Goal: Task Accomplishment & Management: Manage account settings

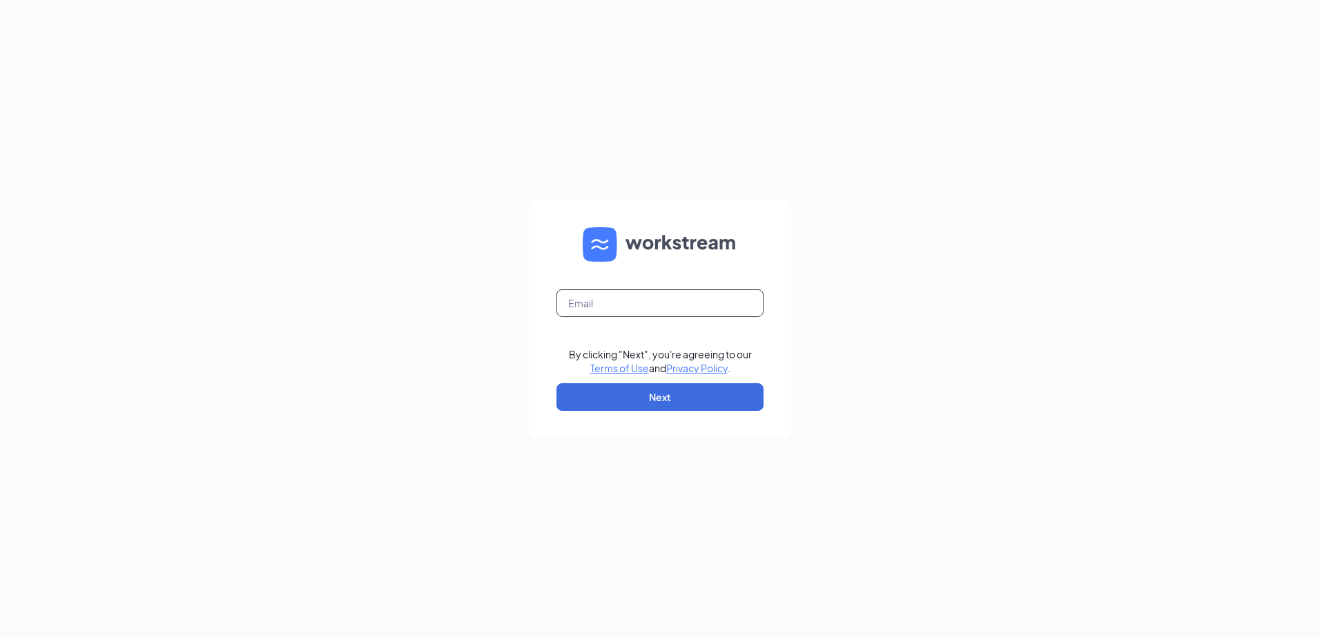
click at [632, 307] on input "text" at bounding box center [660, 303] width 207 height 28
type input "wen1760@southeastrestaurantgroup.com"
click at [616, 392] on button "Next" at bounding box center [660, 397] width 207 height 28
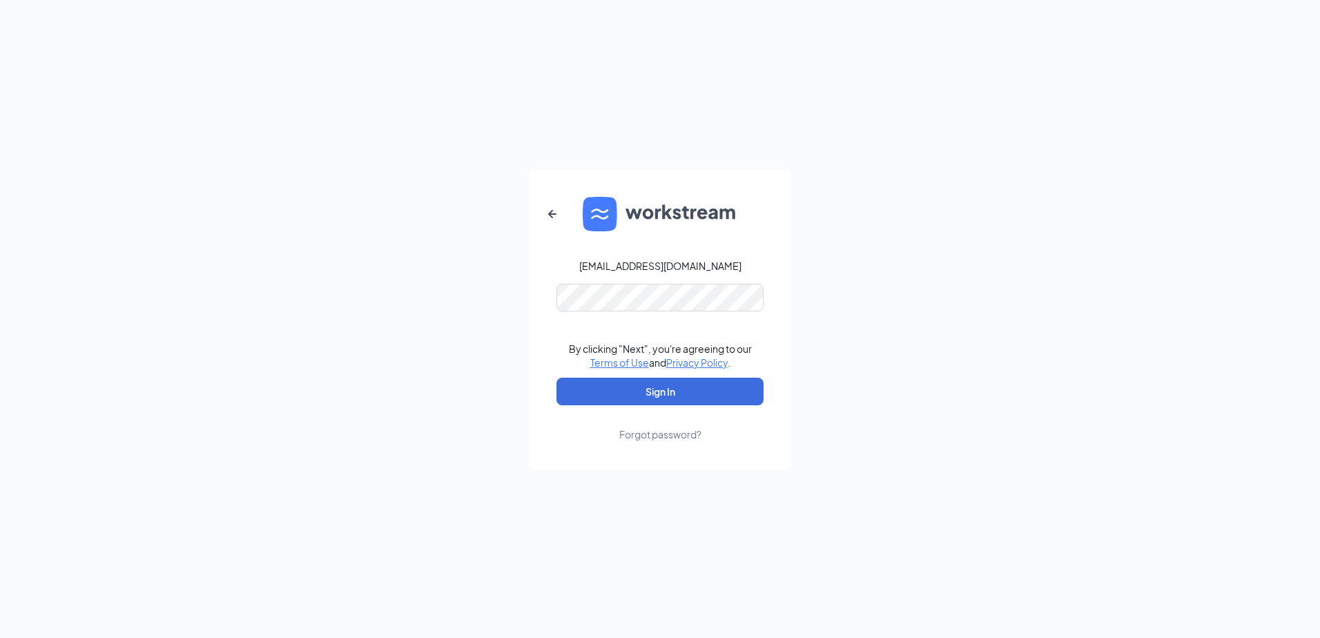
drag, startPoint x: 616, startPoint y: 392, endPoint x: 454, endPoint y: 427, distance: 165.2
click at [454, 427] on div "wen1760@southeastrestaurantgroup.com By clicking "Next", you're agreeing to our…" at bounding box center [660, 319] width 1320 height 638
click at [653, 385] on button "Sign In" at bounding box center [660, 392] width 207 height 28
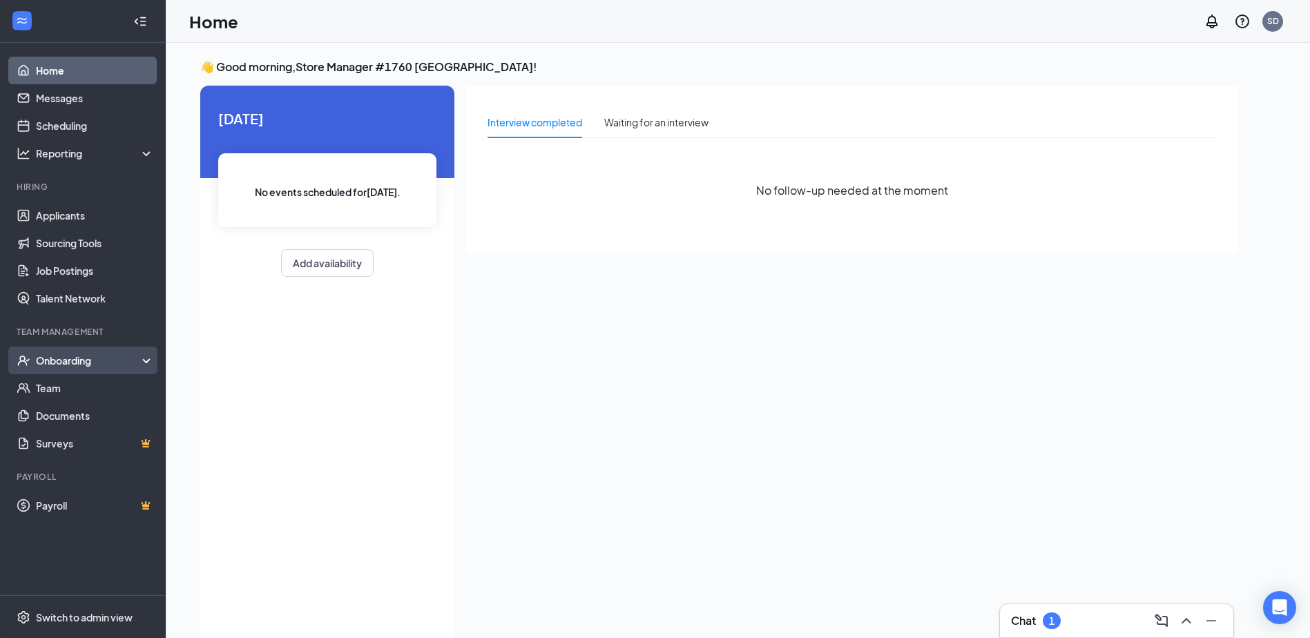
click at [69, 359] on div "Onboarding" at bounding box center [89, 361] width 106 height 14
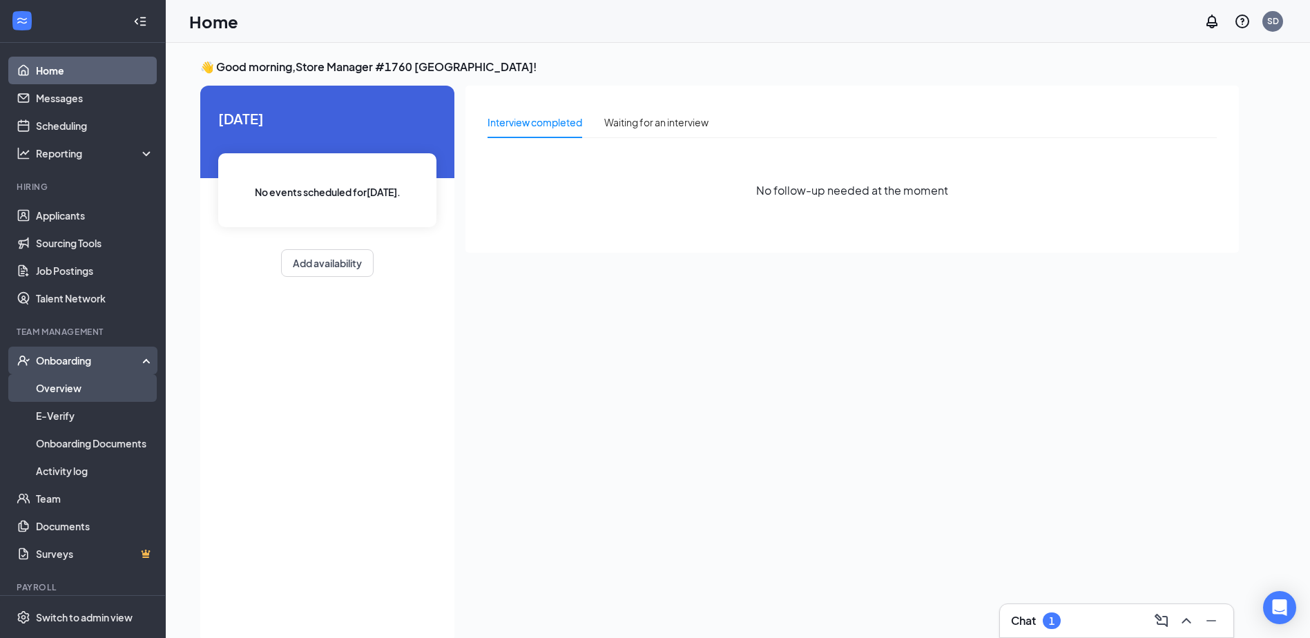
click at [73, 385] on link "Overview" at bounding box center [95, 388] width 118 height 28
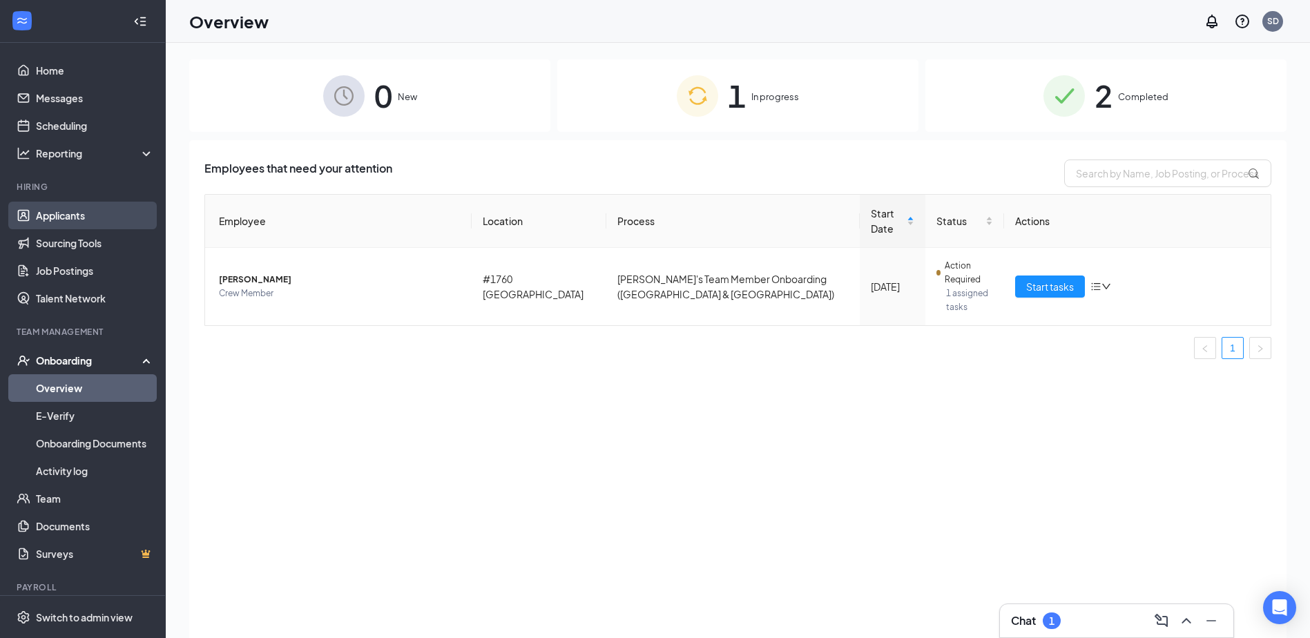
click at [72, 220] on link "Applicants" at bounding box center [95, 216] width 118 height 28
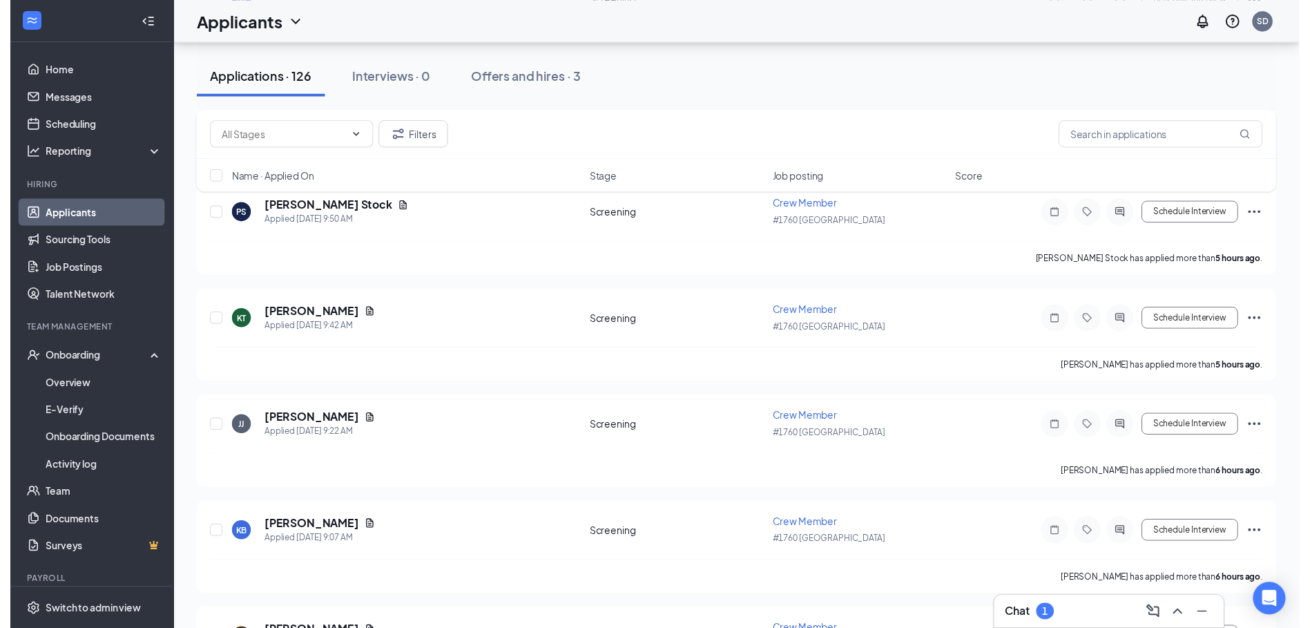
scroll to position [621, 0]
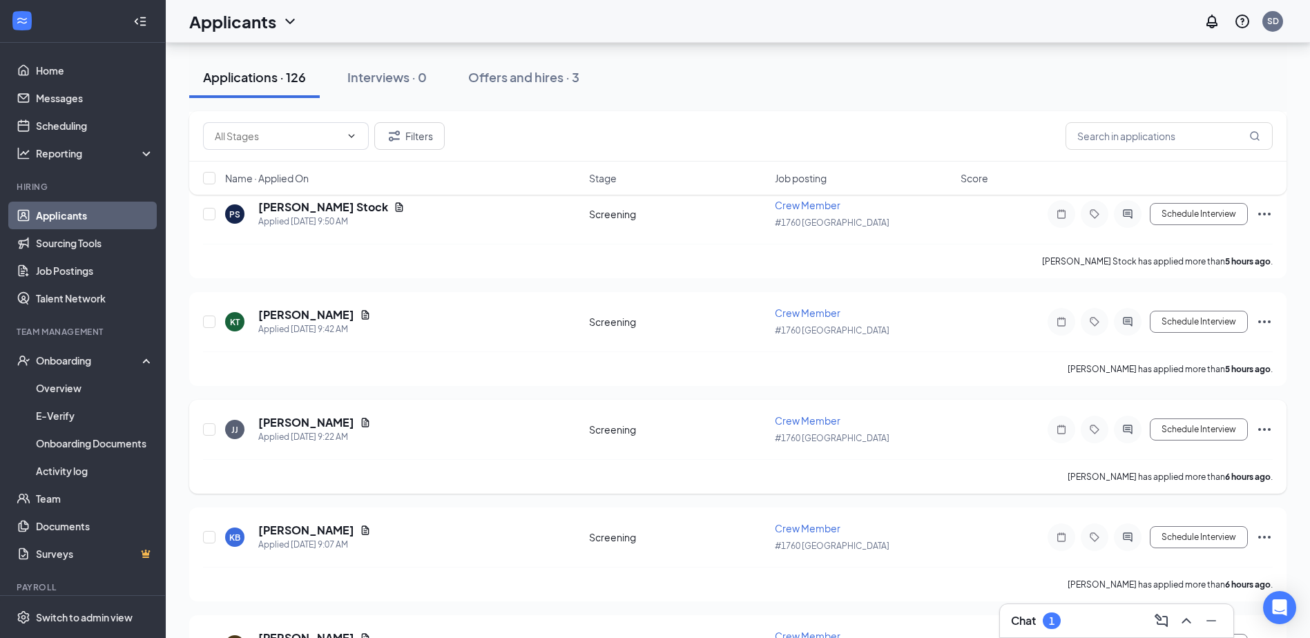
click at [383, 438] on div "[PERSON_NAME] [PERSON_NAME] Applied [DATE] 9:22 AM" at bounding box center [403, 429] width 356 height 29
click at [362, 423] on icon "Document" at bounding box center [366, 422] width 8 height 9
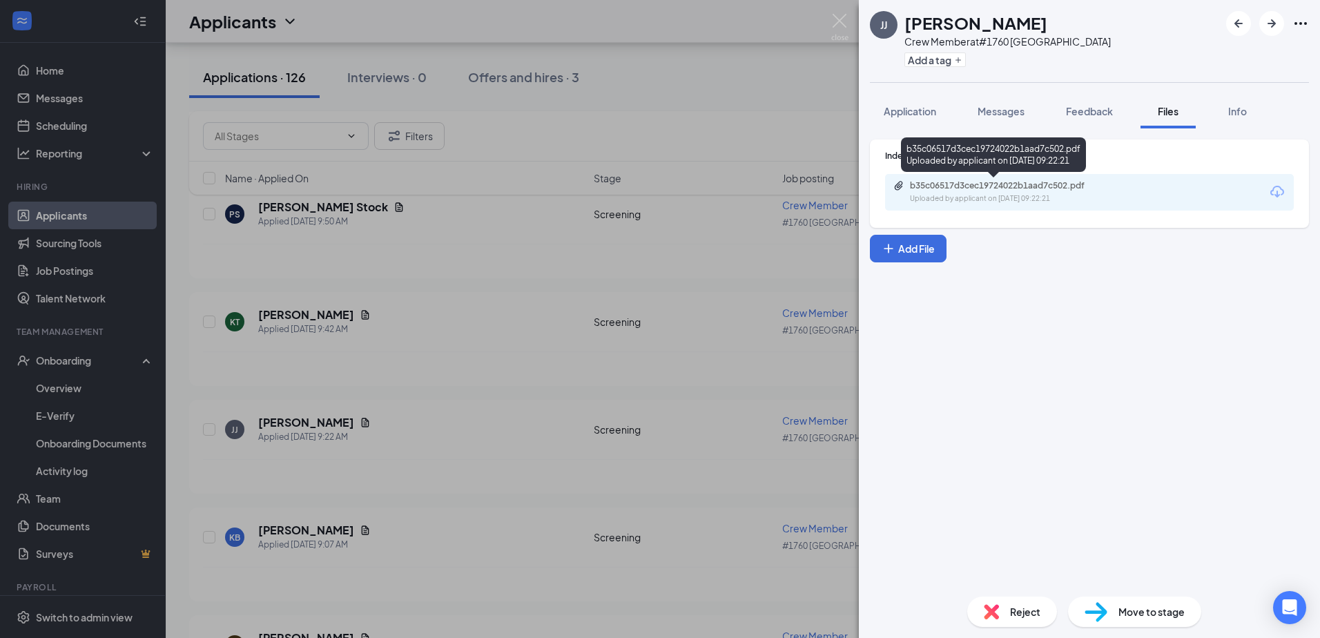
click at [981, 188] on div "b35c06517d3cec19724022b1aad7c502.pdf" at bounding box center [1006, 185] width 193 height 11
click at [505, 377] on div "[PERSON_NAME] [PERSON_NAME] Crew Member at #1760 North Deland Add a tag Applica…" at bounding box center [660, 319] width 1320 height 638
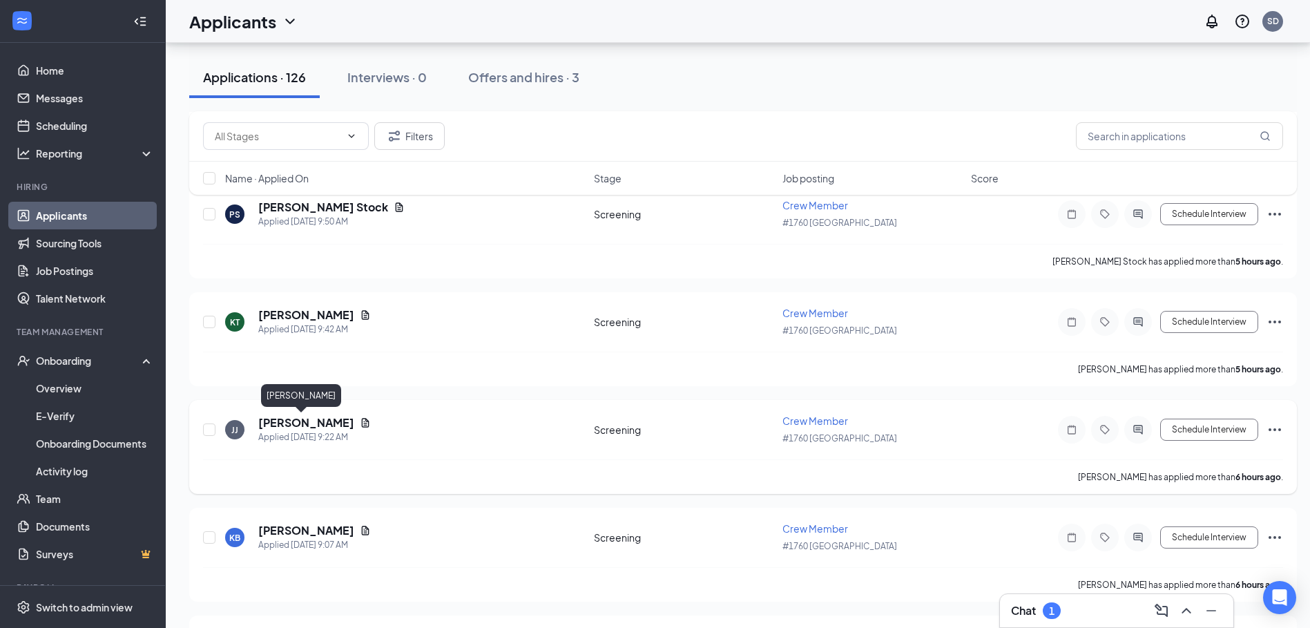
click at [300, 423] on h5 "[PERSON_NAME]" at bounding box center [306, 422] width 96 height 15
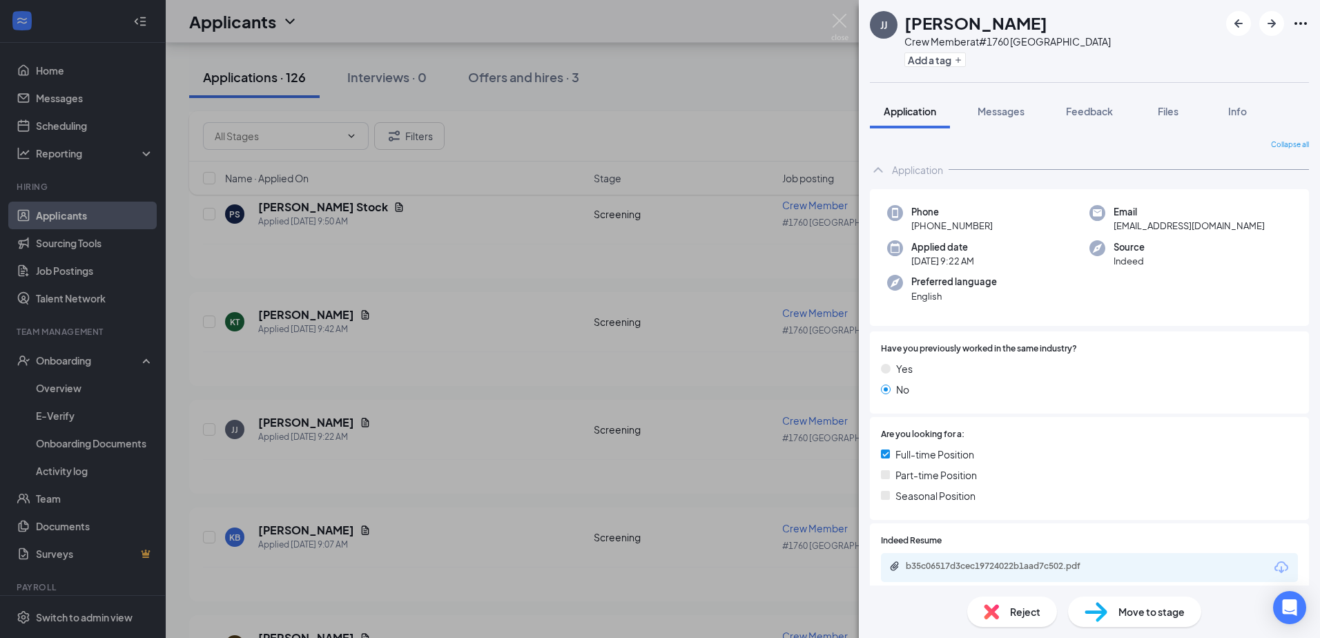
click at [500, 380] on div "[PERSON_NAME] [PERSON_NAME] Crew Member at #1760 North Deland Add a tag Applica…" at bounding box center [660, 319] width 1320 height 638
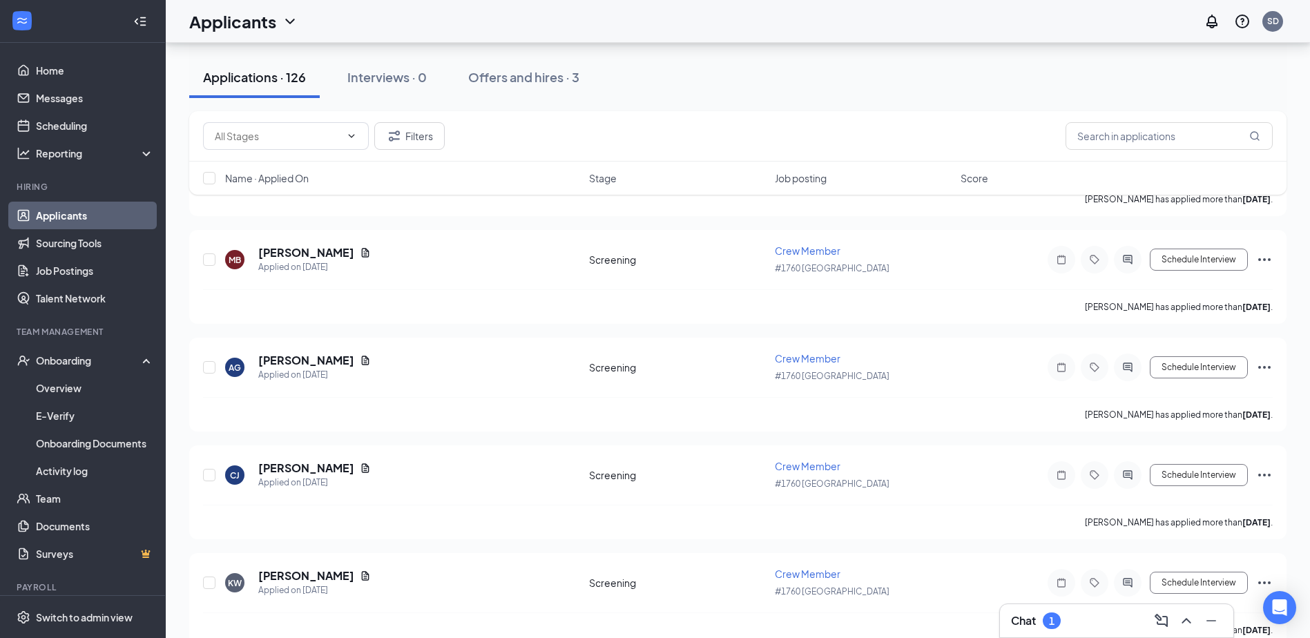
scroll to position [2417, 0]
